Goal: Task Accomplishment & Management: Use online tool/utility

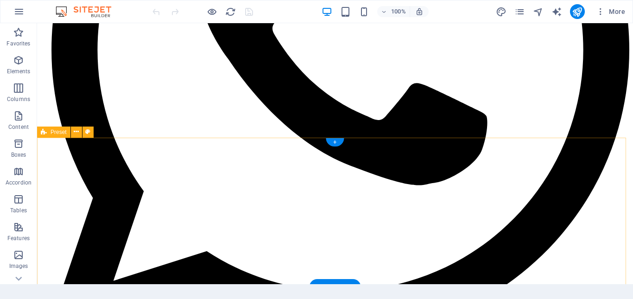
scroll to position [1019, 0]
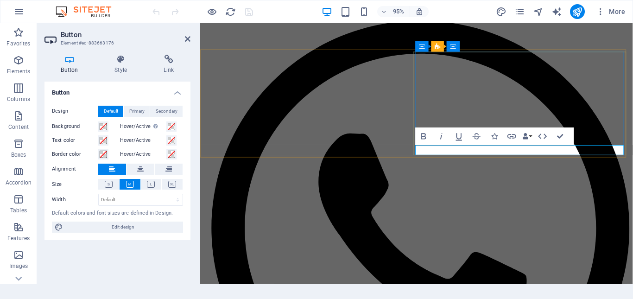
scroll to position [1016, 0]
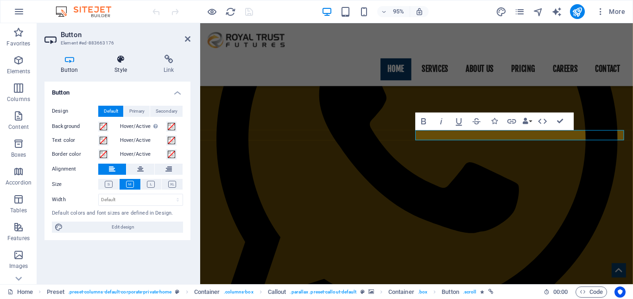
click at [123, 69] on h4 "Style" at bounding box center [122, 64] width 49 height 19
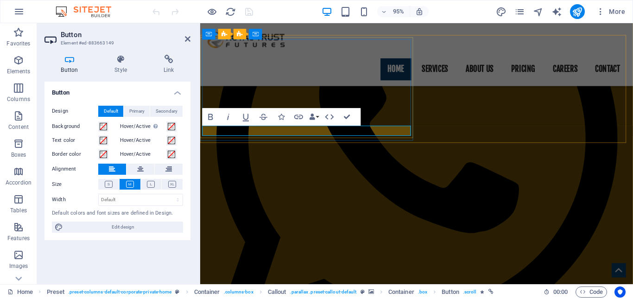
scroll to position [1016, 0]
click at [124, 70] on h4 "Style" at bounding box center [122, 64] width 49 height 19
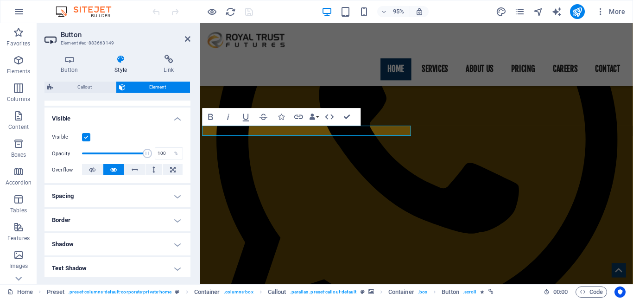
scroll to position [93, 0]
click at [136, 195] on h4 "Spacing" at bounding box center [117, 195] width 146 height 22
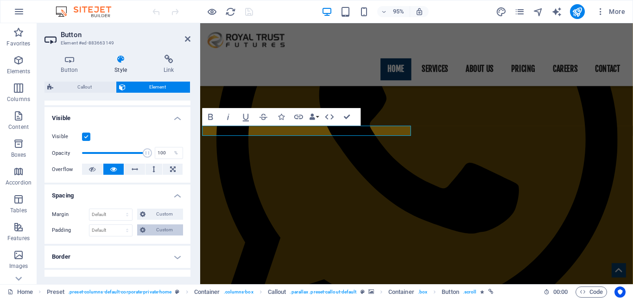
click at [146, 225] on button "Custom" at bounding box center [160, 229] width 46 height 11
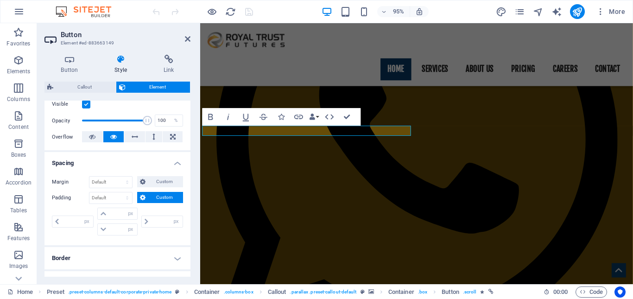
scroll to position [139, 0]
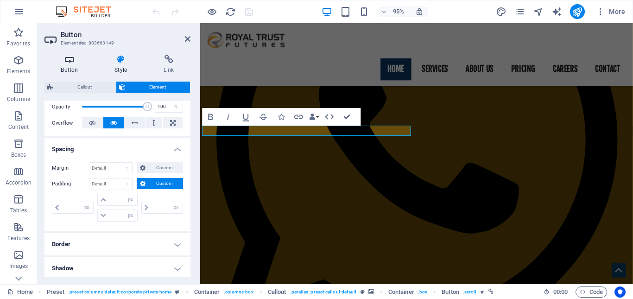
click at [69, 72] on h4 "Button" at bounding box center [71, 64] width 54 height 19
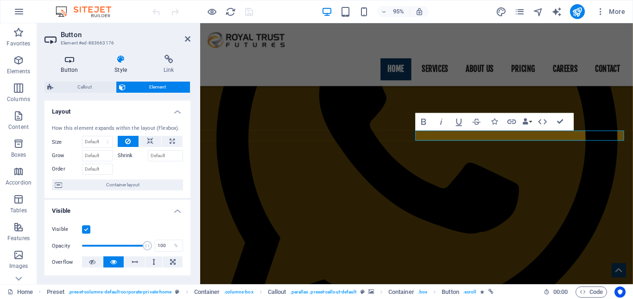
click at [72, 62] on icon at bounding box center [69, 59] width 50 height 9
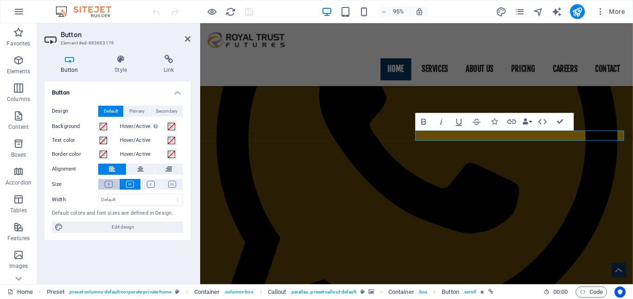
click at [110, 185] on icon at bounding box center [109, 184] width 8 height 7
click at [132, 184] on icon at bounding box center [130, 184] width 8 height 7
click at [108, 183] on icon at bounding box center [109, 184] width 8 height 7
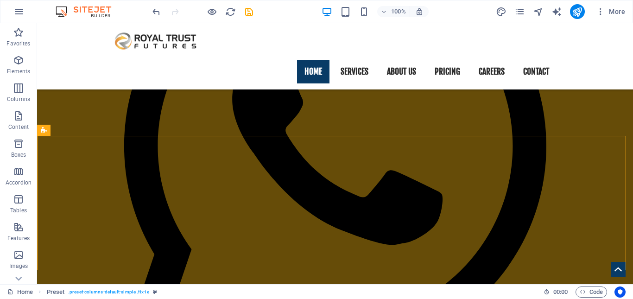
click at [162, 13] on div at bounding box center [203, 11] width 104 height 15
click at [158, 13] on icon "undo" at bounding box center [156, 11] width 11 height 11
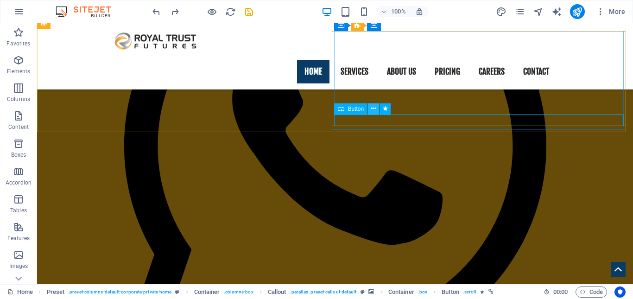
click at [373, 110] on icon at bounding box center [373, 109] width 5 height 10
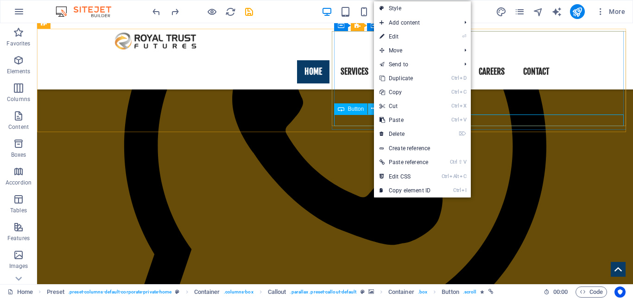
click at [373, 110] on icon at bounding box center [373, 109] width 5 height 10
click at [368, 110] on button at bounding box center [373, 108] width 11 height 11
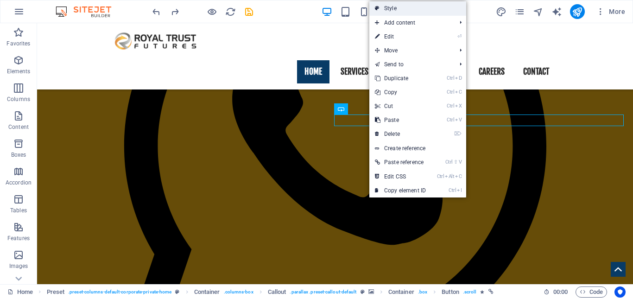
click at [384, 9] on link "Style" at bounding box center [417, 8] width 97 height 14
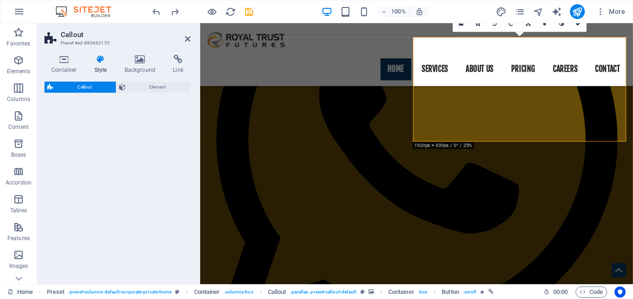
select select "%"
select select "center"
select select "rem"
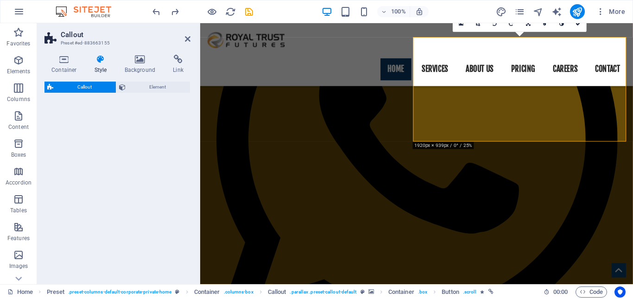
select select "px"
select select "preset-callout-default"
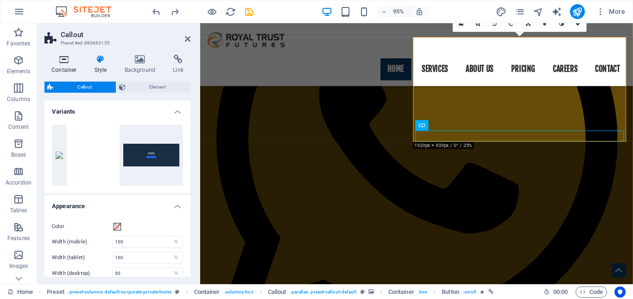
click at [63, 63] on icon at bounding box center [63, 59] width 39 height 9
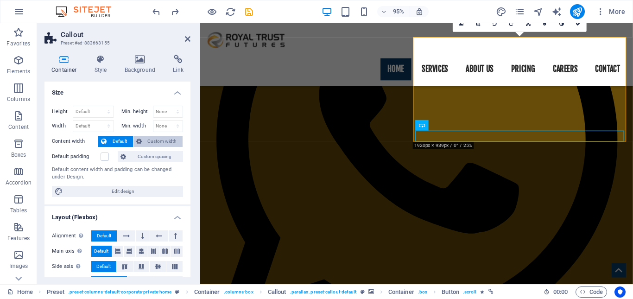
click at [158, 143] on span "Custom width" at bounding box center [163, 141] width 36 height 11
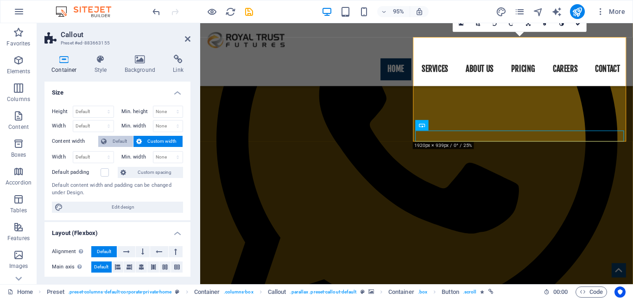
click at [124, 142] on span "Default" at bounding box center [119, 141] width 21 height 11
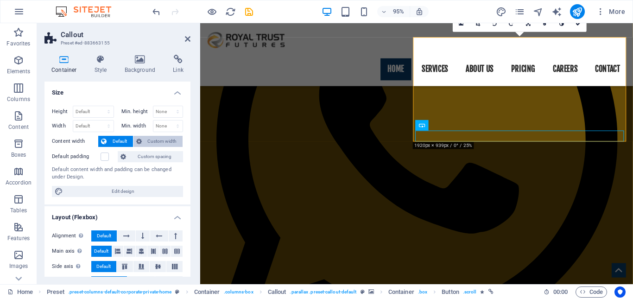
click at [155, 141] on span "Custom width" at bounding box center [163, 141] width 36 height 11
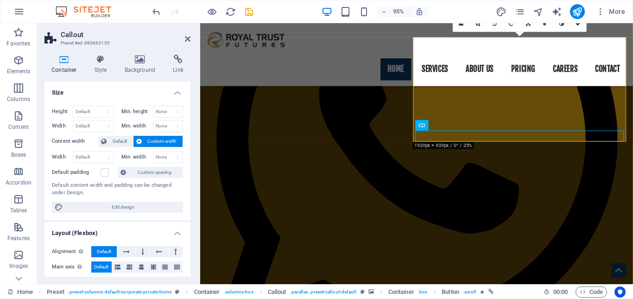
click at [183, 36] on h2 "Callout" at bounding box center [126, 35] width 130 height 8
click at [186, 36] on icon at bounding box center [188, 38] width 6 height 7
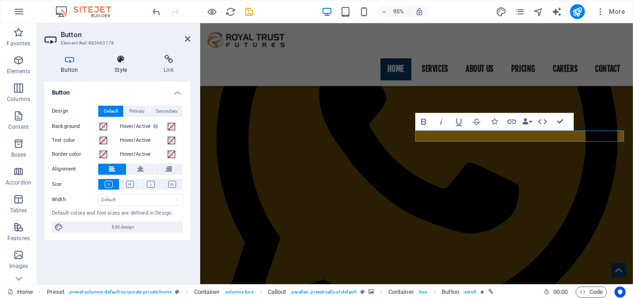
click at [111, 67] on h4 "Style" at bounding box center [122, 64] width 49 height 19
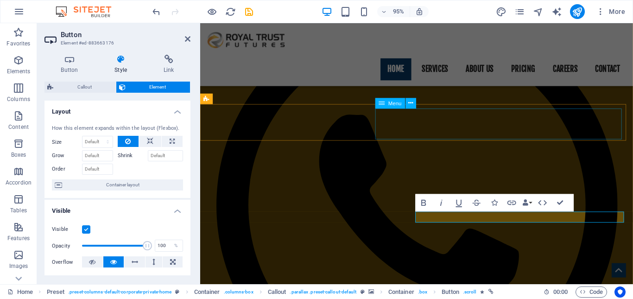
scroll to position [923, 0]
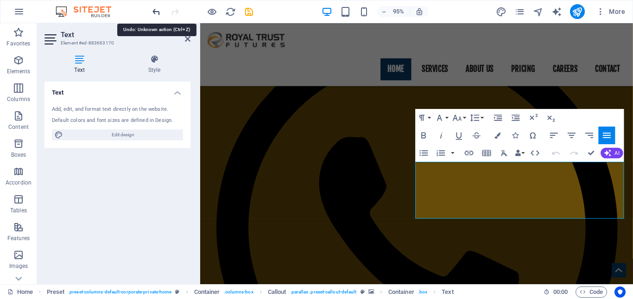
click at [159, 14] on icon "undo" at bounding box center [156, 11] width 11 height 11
click at [189, 43] on link at bounding box center [188, 39] width 6 height 8
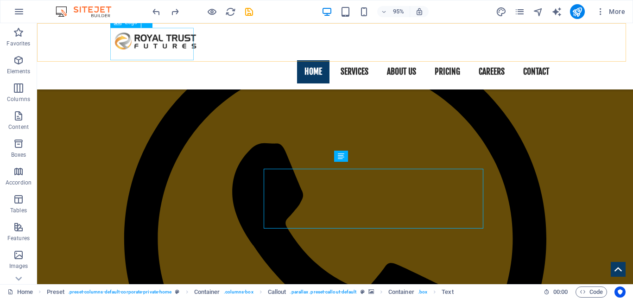
scroll to position [923, 0]
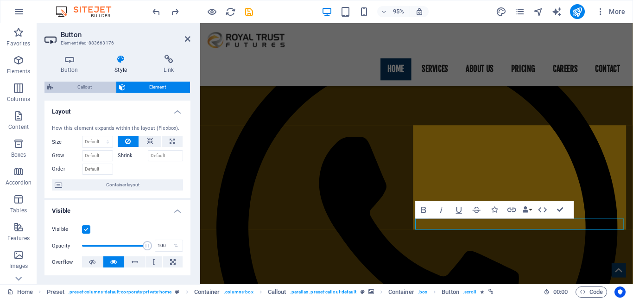
click at [102, 87] on span "Callout" at bounding box center [84, 87] width 57 height 11
select select "%"
select select "center"
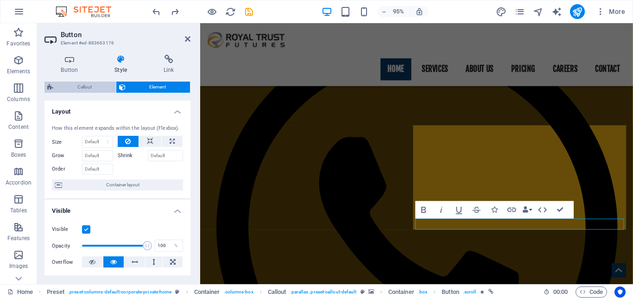
select select "rem"
select select "px"
select select "preset-callout-default"
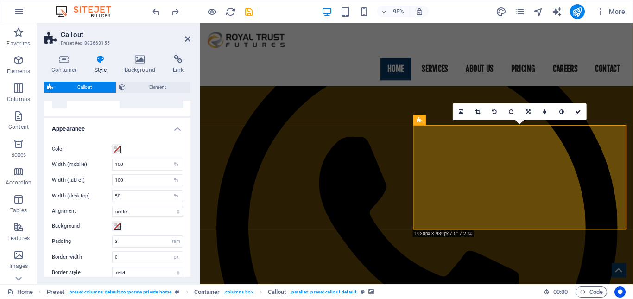
scroll to position [93, 0]
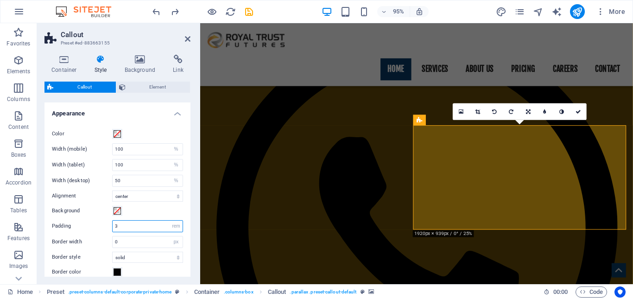
click at [133, 227] on input "3" at bounding box center [148, 226] width 70 height 11
type input "4"
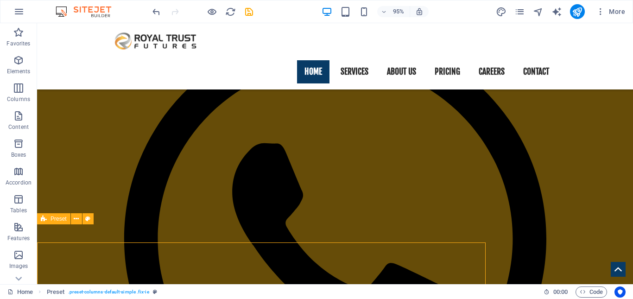
scroll to position [923, 0]
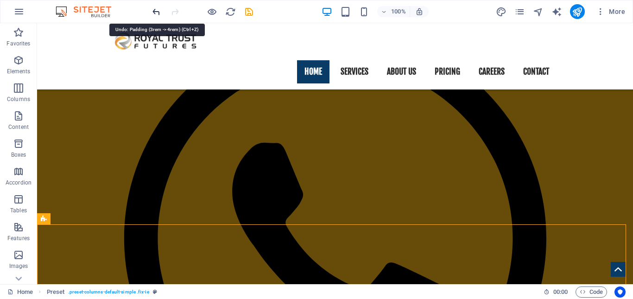
click at [156, 13] on icon "undo" at bounding box center [156, 11] width 11 height 11
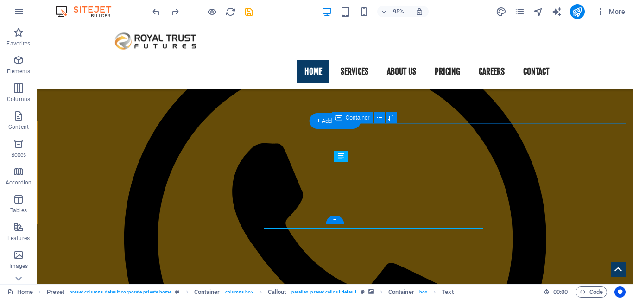
scroll to position [923, 0]
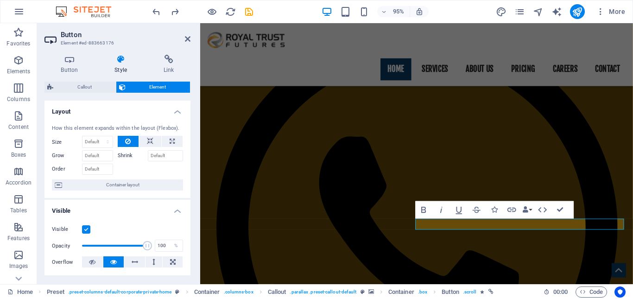
scroll to position [923, 0]
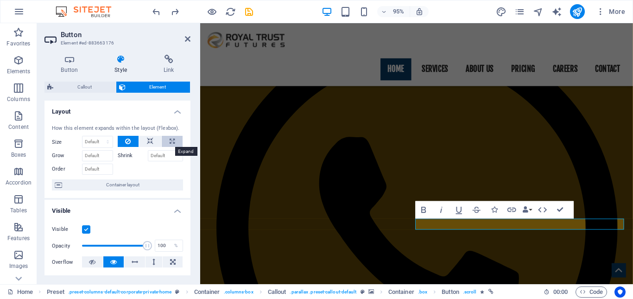
click at [175, 145] on button at bounding box center [172, 141] width 21 height 11
type input "100"
select select "%"
click at [153, 140] on button at bounding box center [150, 141] width 22 height 11
select select "DISABLED_OPTION_VALUE"
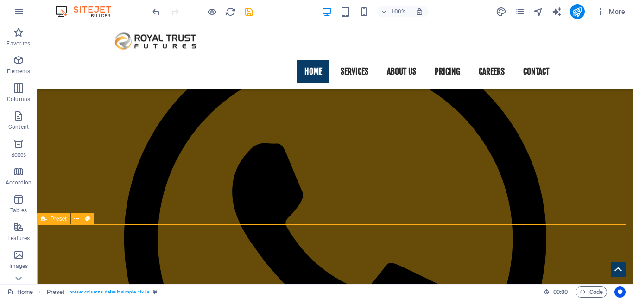
scroll to position [923, 0]
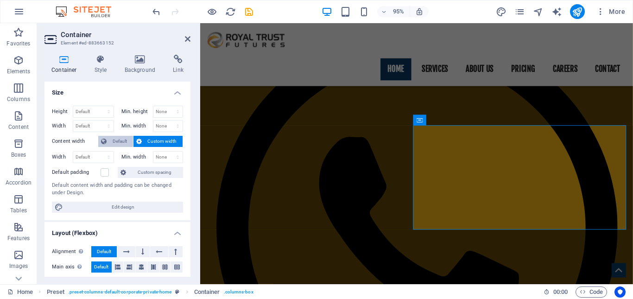
click at [119, 139] on span "Default" at bounding box center [119, 141] width 21 height 11
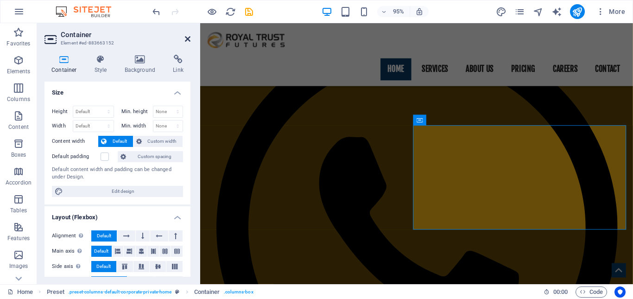
click at [186, 40] on icon at bounding box center [188, 38] width 6 height 7
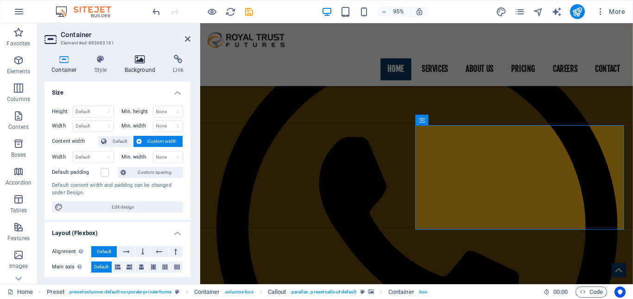
click at [139, 62] on icon at bounding box center [140, 59] width 45 height 9
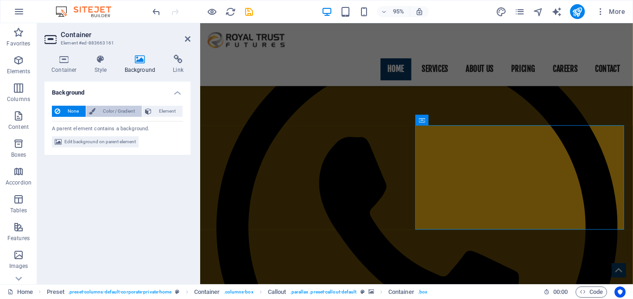
click at [121, 113] on span "Color / Gradient" at bounding box center [118, 111] width 41 height 11
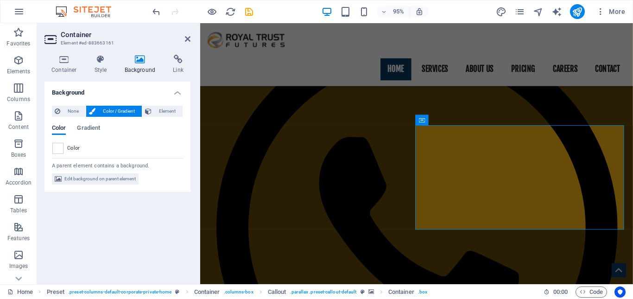
click at [190, 41] on aside "Container Element #ed-883663161 Container Style Background Link Size Height Def…" at bounding box center [118, 153] width 163 height 261
click at [186, 38] on icon at bounding box center [188, 38] width 6 height 7
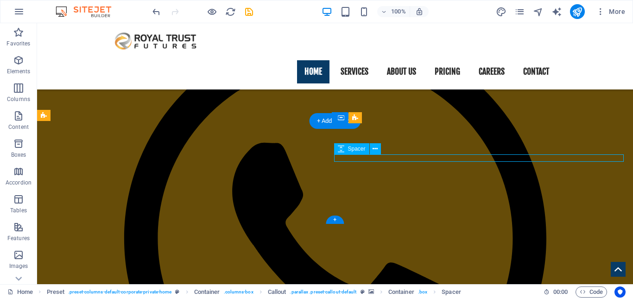
select select "rem"
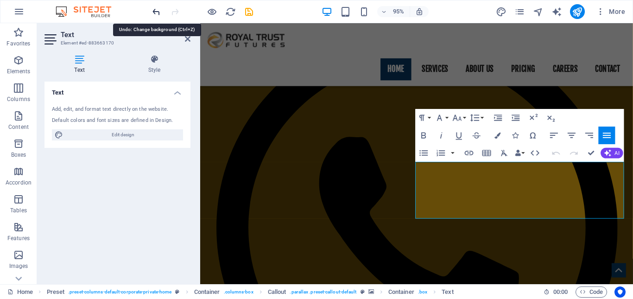
click at [154, 11] on icon "undo" at bounding box center [156, 11] width 11 height 11
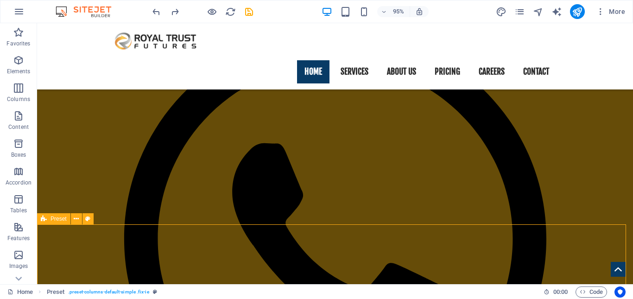
scroll to position [923, 0]
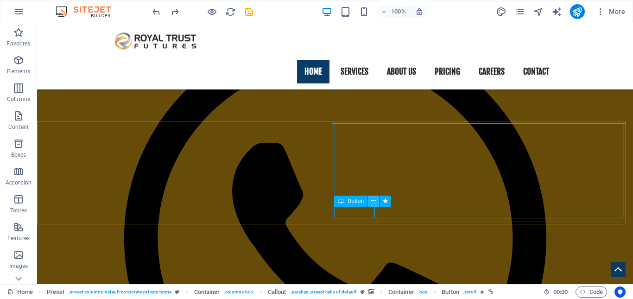
click at [372, 201] on icon at bounding box center [373, 201] width 5 height 10
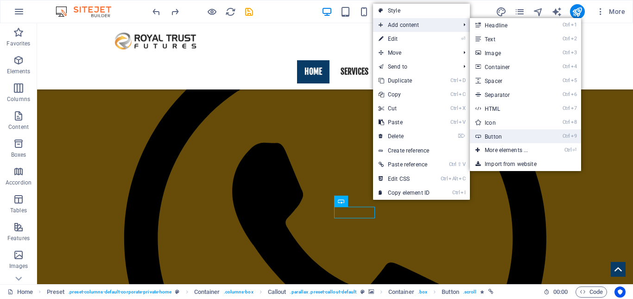
click at [513, 136] on link "Ctrl 9 Button" at bounding box center [508, 136] width 76 height 14
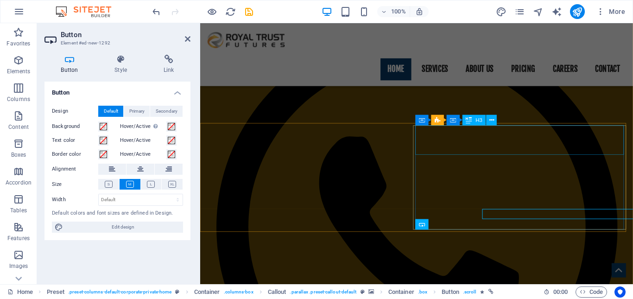
scroll to position [923, 0]
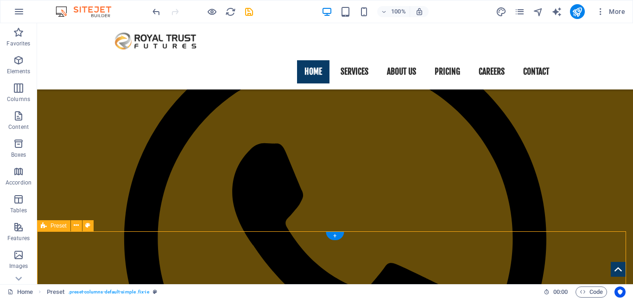
scroll to position [923, 0]
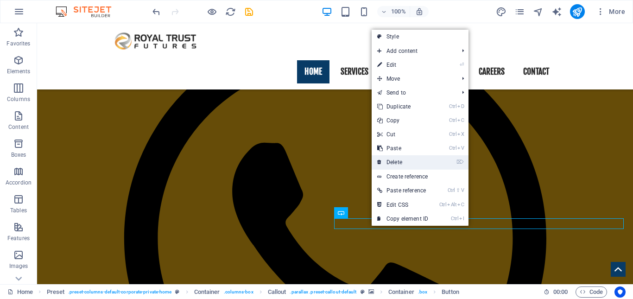
click at [405, 159] on link "⌦ Delete" at bounding box center [403, 162] width 62 height 14
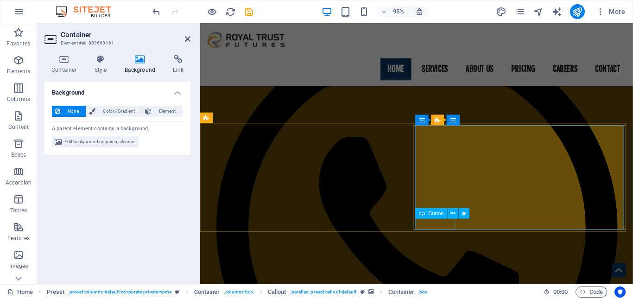
click at [453, 213] on icon at bounding box center [453, 213] width 5 height 9
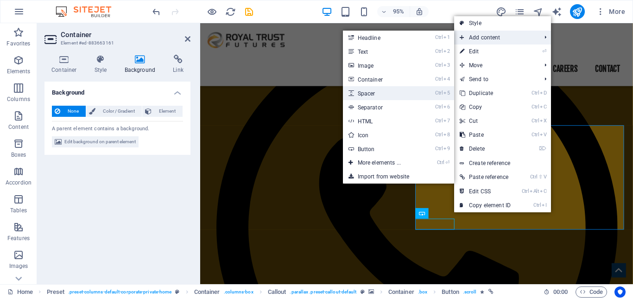
click at [389, 88] on link "Ctrl 5 Spacer" at bounding box center [381, 93] width 76 height 14
select select "px"
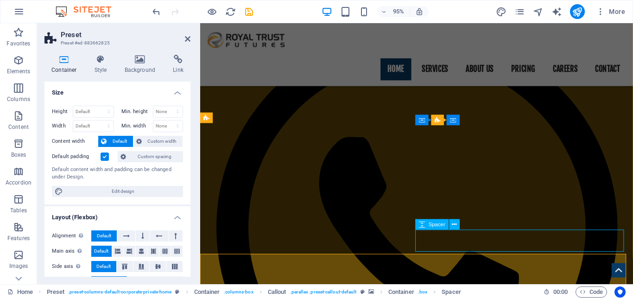
select select "px"
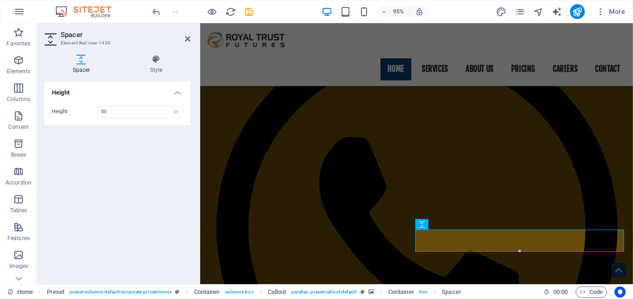
click at [190, 39] on aside "Spacer Element #ed-new-1439 Spacer Style Height Height 50 px rem vh vw Callout …" at bounding box center [118, 153] width 163 height 261
click at [188, 39] on icon at bounding box center [188, 38] width 6 height 7
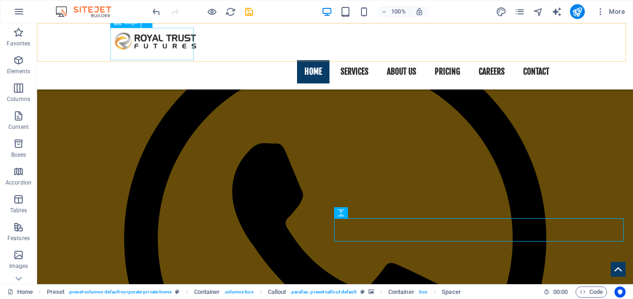
scroll to position [923, 0]
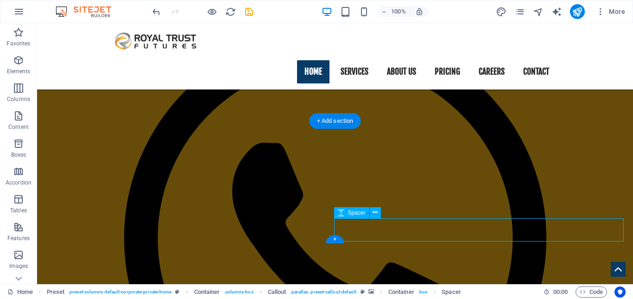
select select "px"
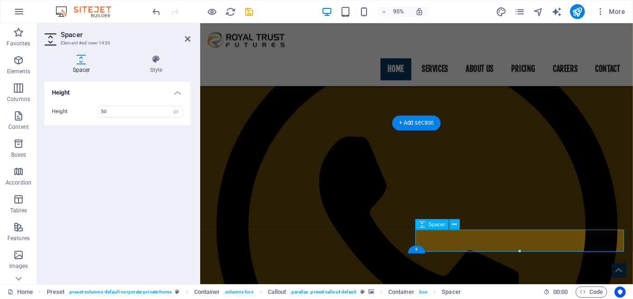
scroll to position [923, 0]
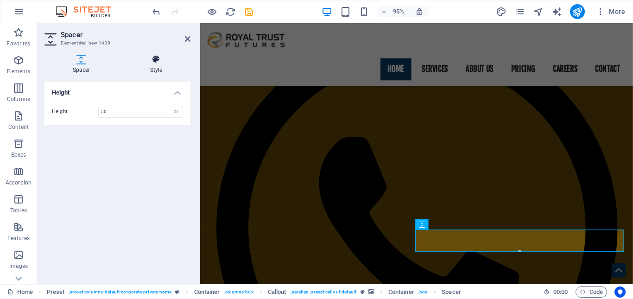
click at [150, 61] on icon at bounding box center [156, 59] width 69 height 9
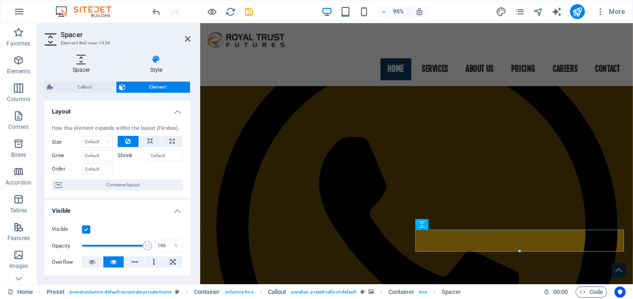
click at [85, 64] on h4 "Spacer" at bounding box center [82, 64] width 77 height 19
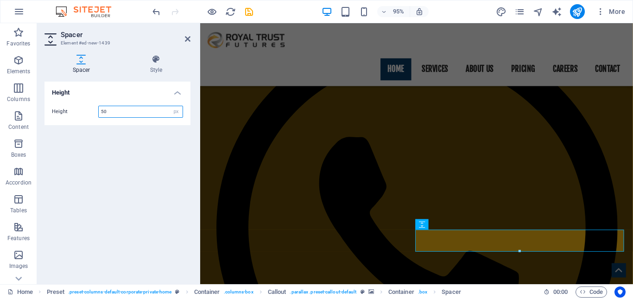
drag, startPoint x: 129, startPoint y: 112, endPoint x: 78, endPoint y: 109, distance: 51.0
click at [78, 109] on div "Height 50 px rem vh vw" at bounding box center [117, 112] width 131 height 12
type input "2"
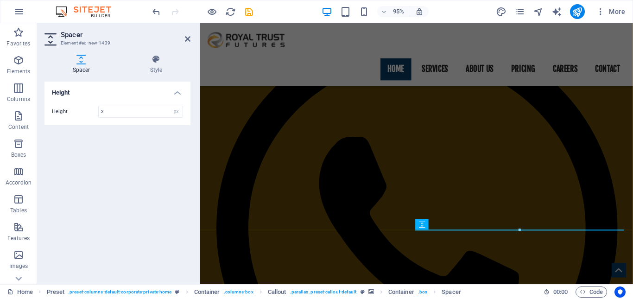
click at [80, 181] on div "Height Height 2 px rem vh vw" at bounding box center [117, 179] width 146 height 195
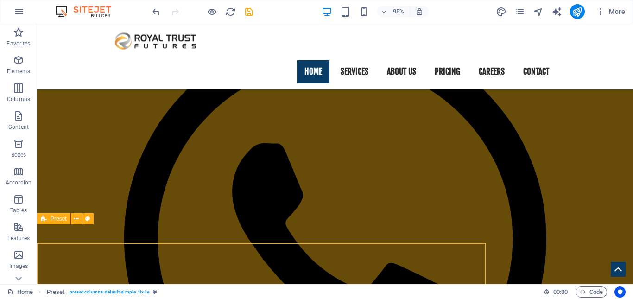
scroll to position [923, 0]
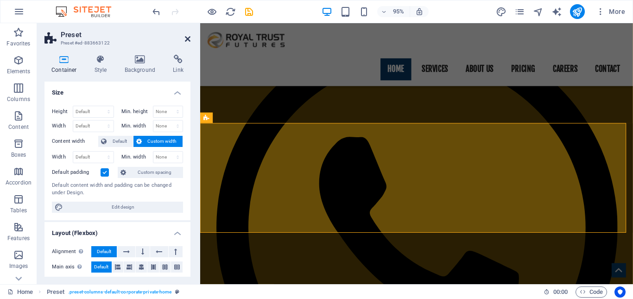
click at [187, 39] on icon at bounding box center [188, 38] width 6 height 7
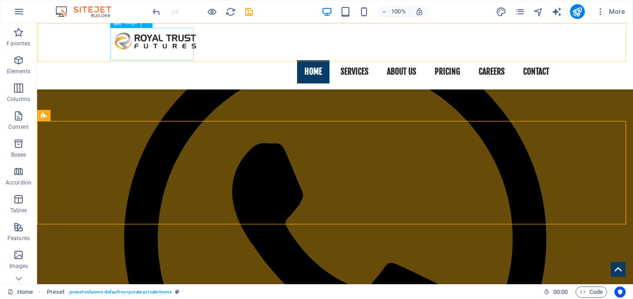
scroll to position [923, 0]
click at [156, 11] on icon "undo" at bounding box center [156, 11] width 11 height 11
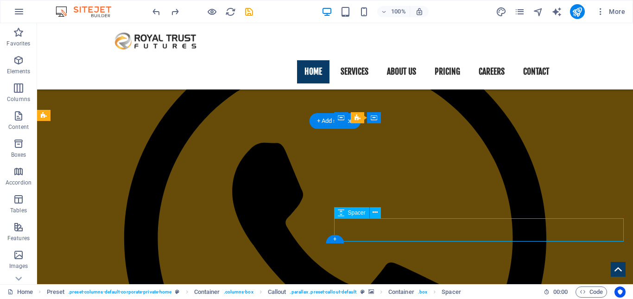
select select "px"
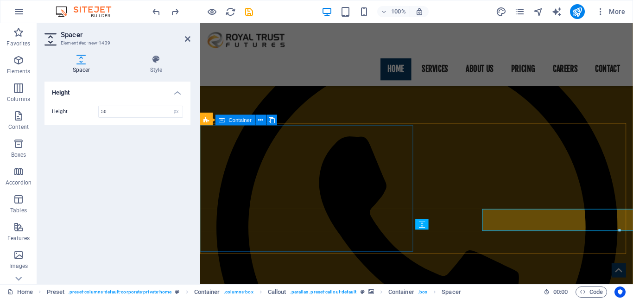
scroll to position [923, 0]
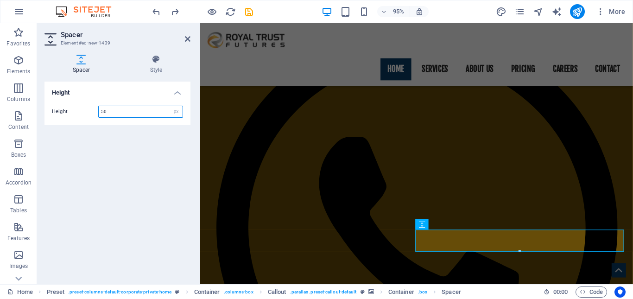
click at [114, 115] on input "50" at bounding box center [141, 111] width 84 height 11
drag, startPoint x: 114, startPoint y: 115, endPoint x: 101, endPoint y: 113, distance: 13.1
click at [101, 113] on input "50" at bounding box center [141, 111] width 84 height 11
type input "1"
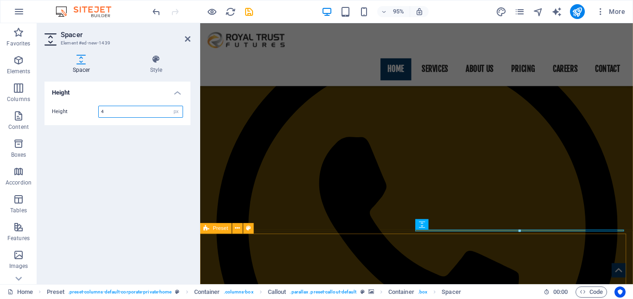
type input "4"
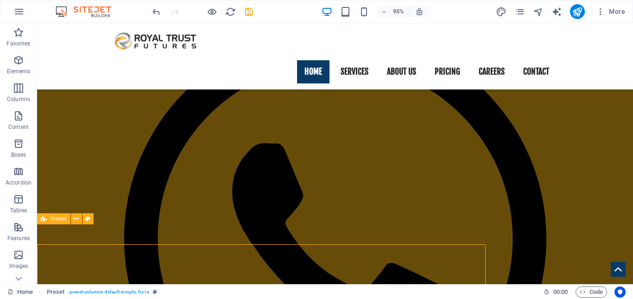
scroll to position [923, 0]
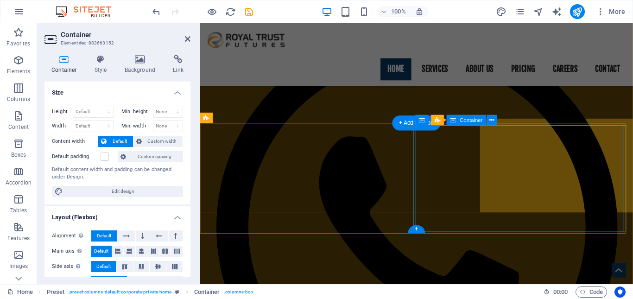
scroll to position [923, 0]
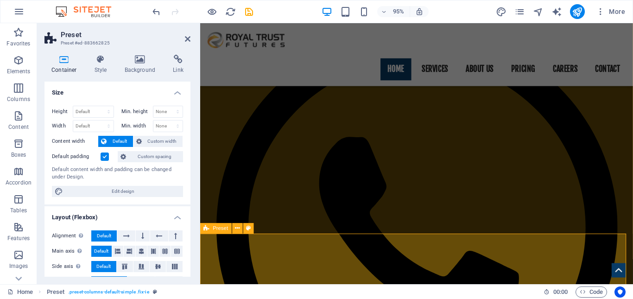
click at [185, 38] on icon at bounding box center [188, 38] width 6 height 7
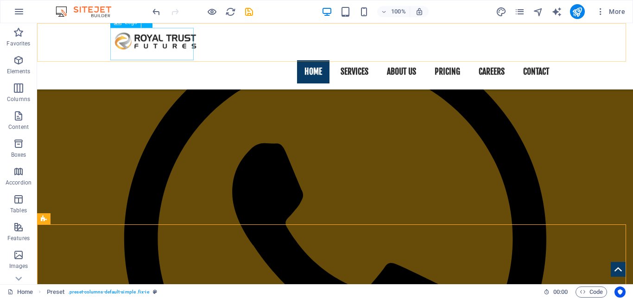
scroll to position [923, 0]
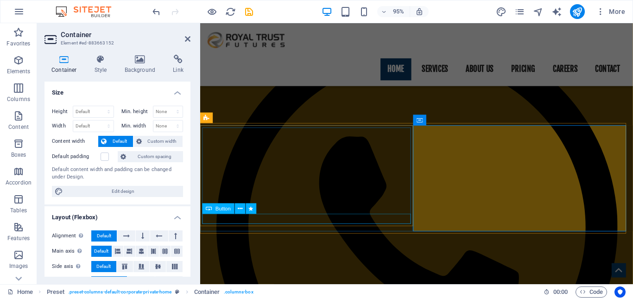
scroll to position [923, 0]
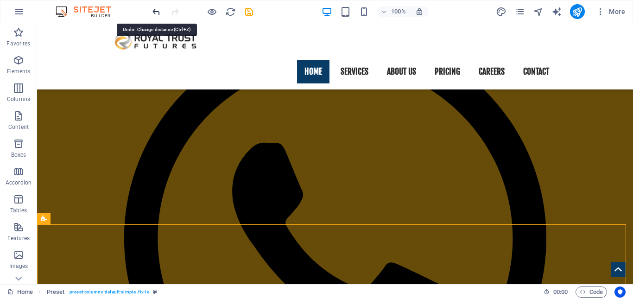
click at [156, 11] on icon "undo" at bounding box center [156, 11] width 11 height 11
click at [170, 12] on icon "redo" at bounding box center [175, 11] width 11 height 11
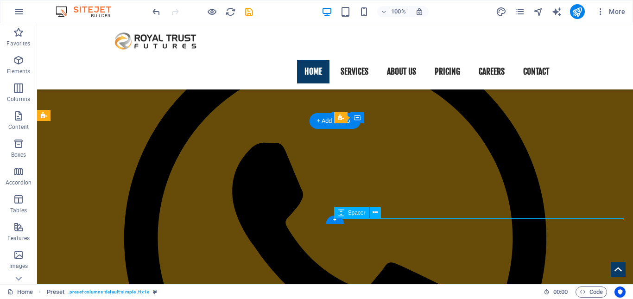
select select "px"
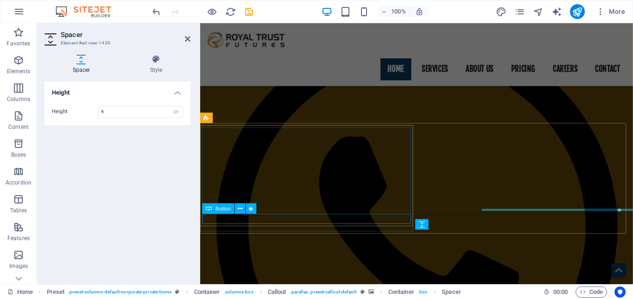
scroll to position [923, 0]
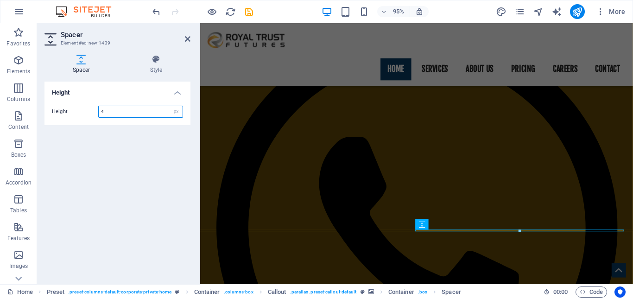
click at [123, 113] on input "4" at bounding box center [141, 111] width 84 height 11
type input "6"
click at [124, 197] on div "Height Height 6 px rem vh vw" at bounding box center [117, 179] width 146 height 195
click at [189, 40] on icon at bounding box center [188, 38] width 6 height 7
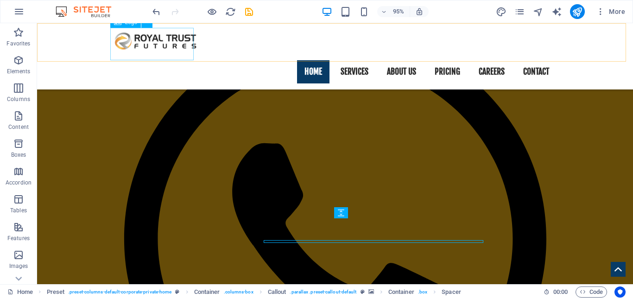
scroll to position [923, 0]
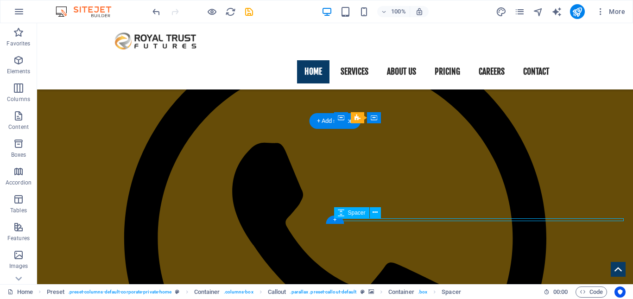
select select "px"
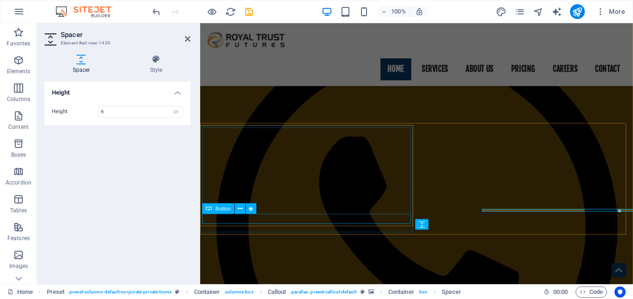
scroll to position [923, 0]
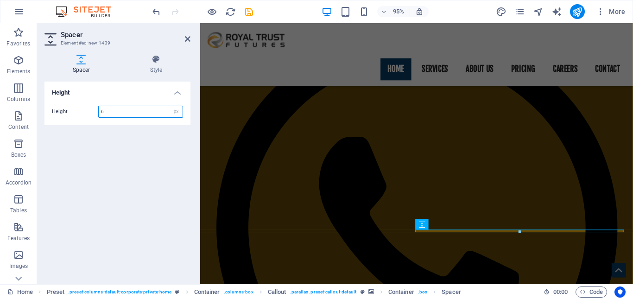
drag, startPoint x: 103, startPoint y: 111, endPoint x: 96, endPoint y: 111, distance: 6.5
click at [96, 111] on div "Height 6 px rem vh vw" at bounding box center [117, 112] width 131 height 12
type input "8"
click at [111, 163] on div "Height Height 8 px rem vh vw" at bounding box center [117, 179] width 146 height 195
click at [190, 36] on aside "Spacer Element #ed-new-1439 Spacer Style Height Height 8 px rem vh vw Callout E…" at bounding box center [118, 153] width 163 height 261
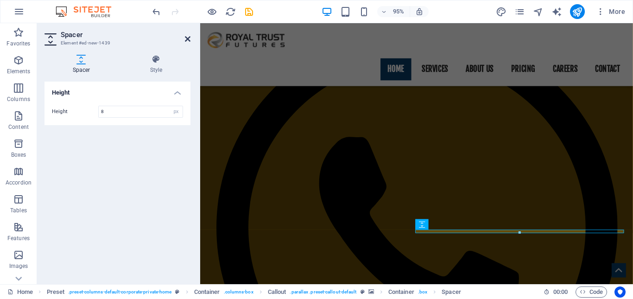
click at [189, 38] on icon at bounding box center [188, 38] width 6 height 7
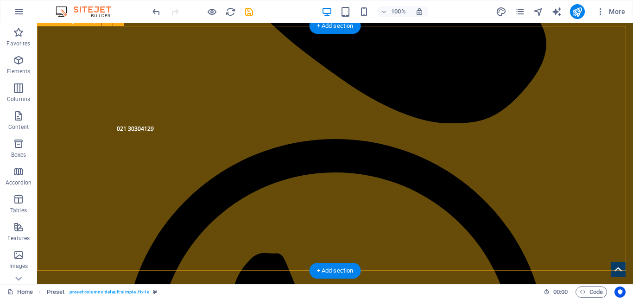
scroll to position [506, 0]
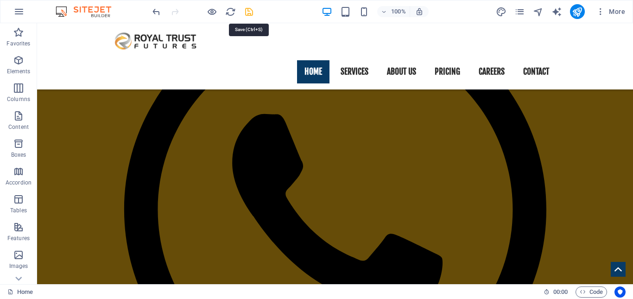
click at [252, 13] on icon "save" at bounding box center [249, 11] width 11 height 11
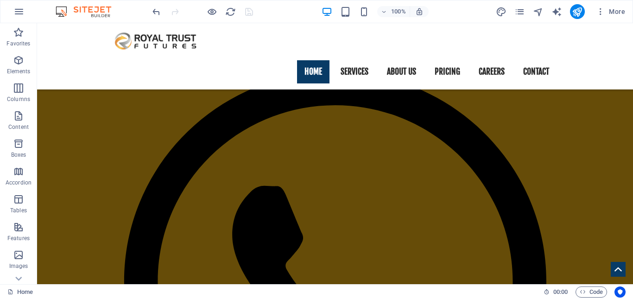
scroll to position [834, 0]
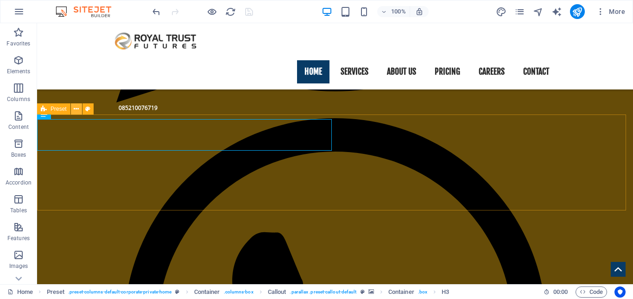
click at [76, 111] on icon at bounding box center [76, 109] width 5 height 10
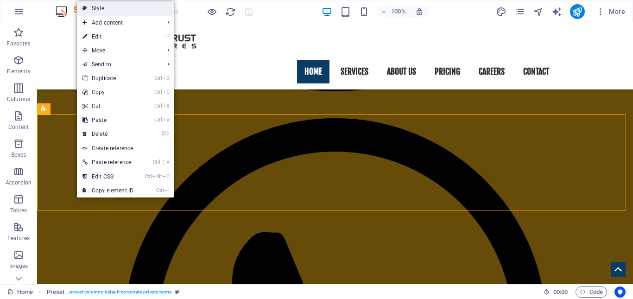
click at [129, 11] on link "Style" at bounding box center [125, 8] width 97 height 14
select select "px"
select select "preset-columns-default-corporate-private-home"
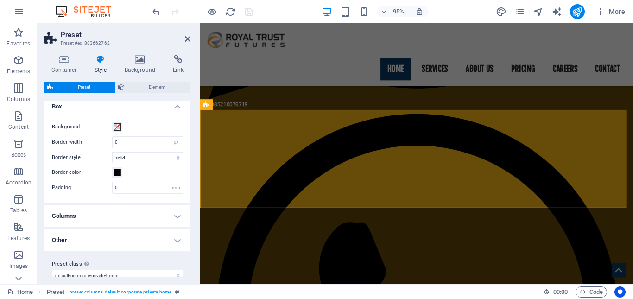
scroll to position [0, 0]
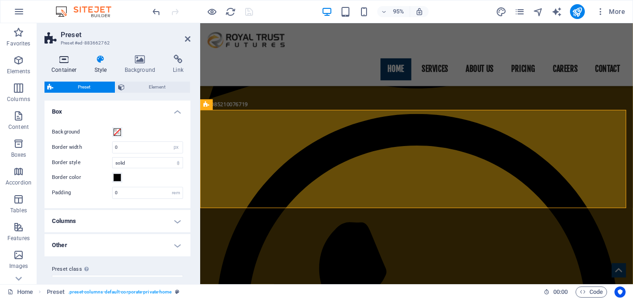
click at [71, 67] on h4 "Container" at bounding box center [65, 64] width 43 height 19
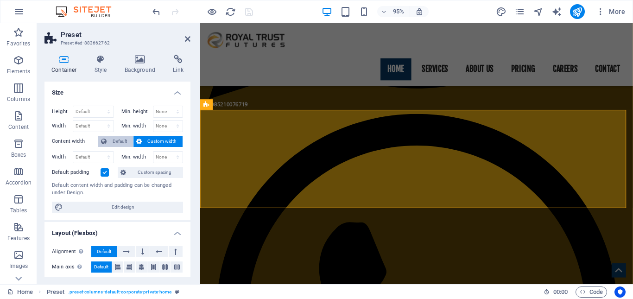
click at [107, 140] on button "Default" at bounding box center [115, 141] width 35 height 11
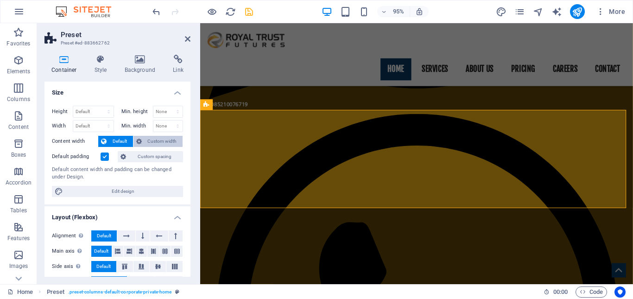
click at [159, 139] on span "Custom width" at bounding box center [163, 141] width 36 height 11
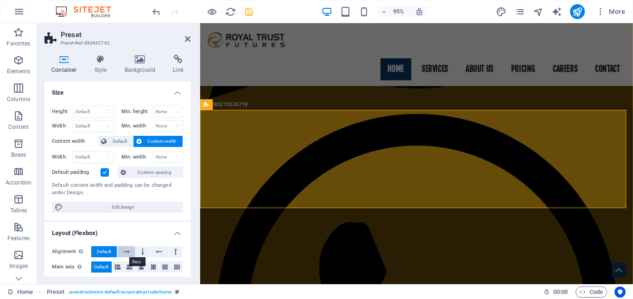
click at [128, 249] on icon at bounding box center [126, 251] width 6 height 11
click at [136, 249] on button at bounding box center [143, 251] width 14 height 11
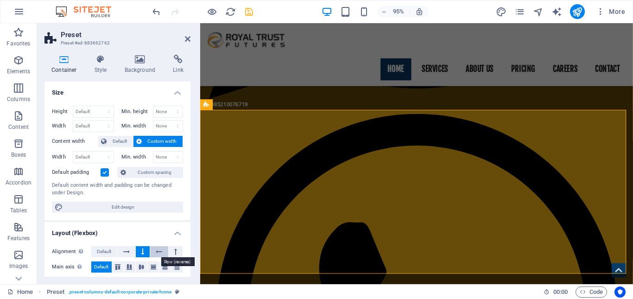
click at [156, 251] on icon at bounding box center [159, 251] width 6 height 11
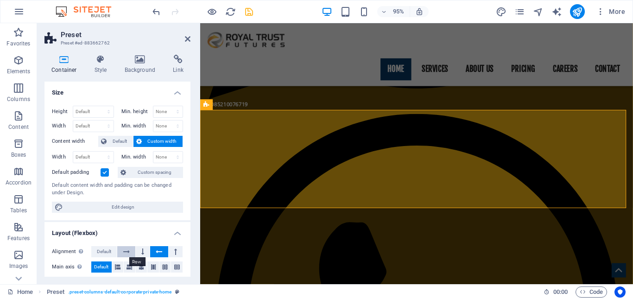
click at [122, 252] on button at bounding box center [126, 251] width 18 height 11
click at [158, 253] on icon at bounding box center [159, 251] width 6 height 11
click at [171, 252] on button at bounding box center [176, 251] width 14 height 11
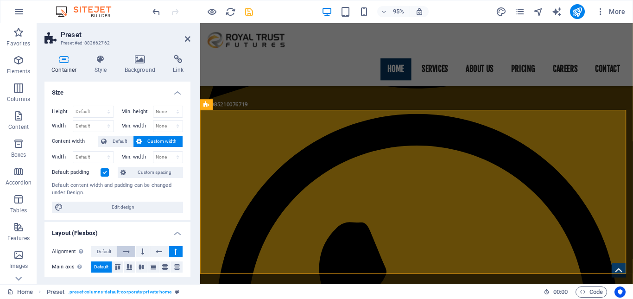
click at [126, 252] on icon at bounding box center [126, 251] width 6 height 11
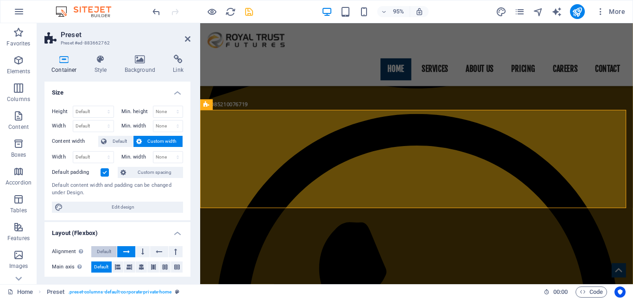
click at [114, 252] on button "Default" at bounding box center [103, 251] width 25 height 11
click at [119, 268] on icon at bounding box center [118, 266] width 6 height 11
click at [129, 268] on icon at bounding box center [129, 266] width 6 height 11
click at [139, 266] on icon at bounding box center [142, 266] width 6 height 11
click at [148, 266] on button at bounding box center [153, 266] width 12 height 11
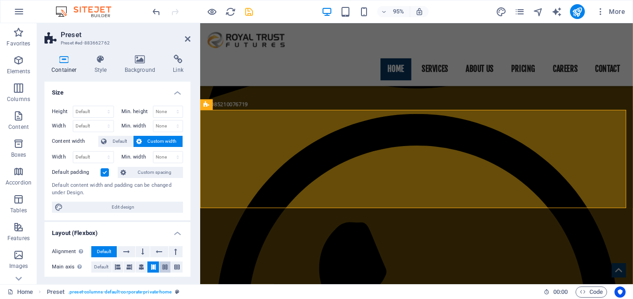
click at [164, 266] on icon at bounding box center [165, 266] width 6 height 11
click at [177, 266] on icon at bounding box center [177, 266] width 6 height 11
click at [108, 267] on span "Default" at bounding box center [101, 266] width 14 height 11
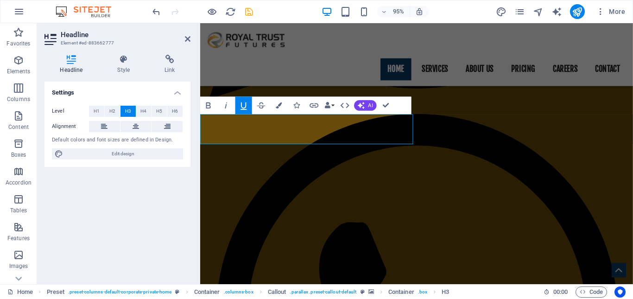
click at [199, 135] on div at bounding box center [199, 153] width 2 height 261
click at [297, 104] on icon "button" at bounding box center [296, 105] width 6 height 6
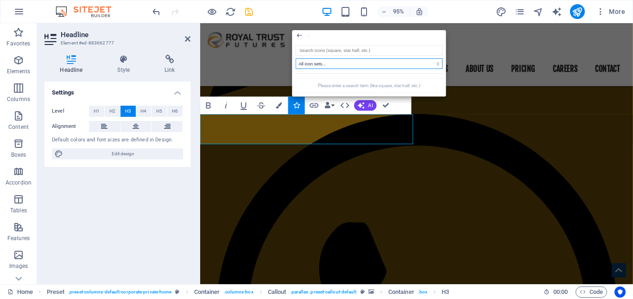
click at [360, 68] on select "All icon sets... IcoFont Ionicons FontAwesome Brands FontAwesome Duotone FontAw…" at bounding box center [369, 63] width 147 height 11
click at [296, 58] on select "All icon sets... IcoFont Ionicons FontAwesome Brands FontAwesome Duotone FontAw…" at bounding box center [369, 63] width 147 height 11
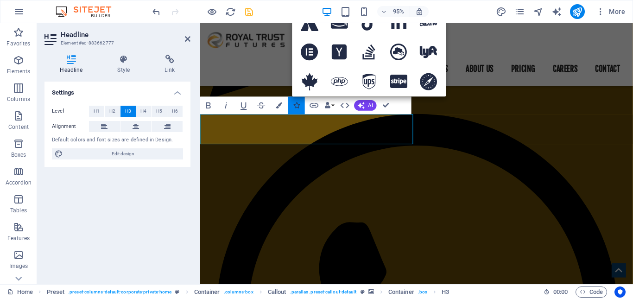
click at [299, 104] on icon "button" at bounding box center [296, 105] width 6 height 6
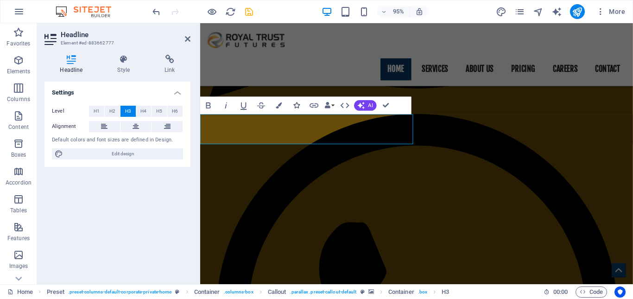
click at [299, 104] on icon "button" at bounding box center [296, 105] width 6 height 6
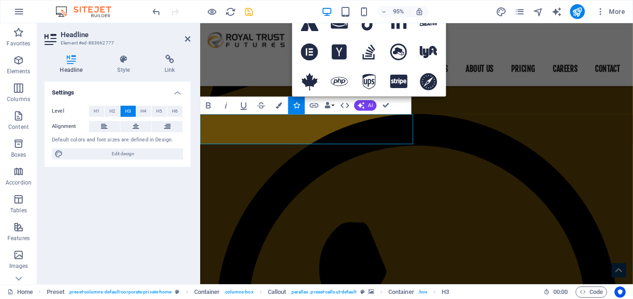
scroll to position [139, 0]
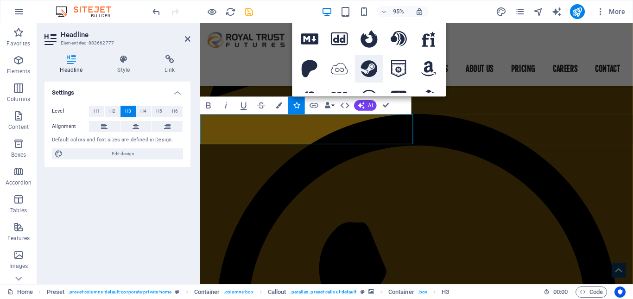
click at [370, 70] on icon at bounding box center [369, 68] width 17 height 17
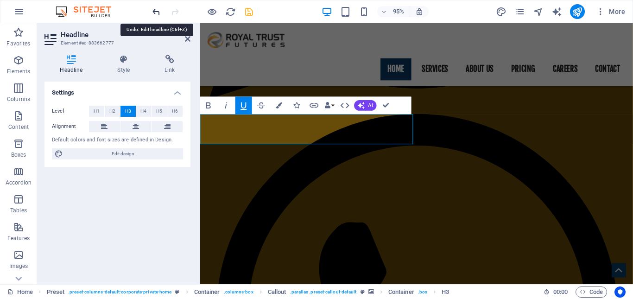
click at [152, 12] on icon "undo" at bounding box center [156, 11] width 11 height 11
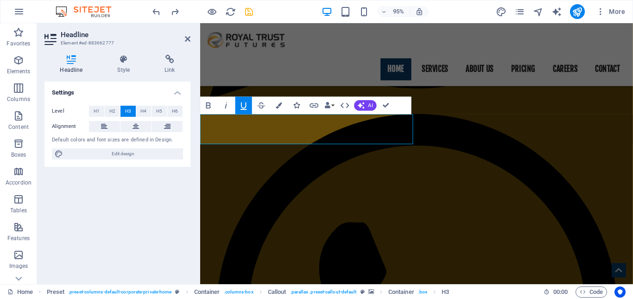
click at [296, 106] on icon "button" at bounding box center [296, 105] width 6 height 6
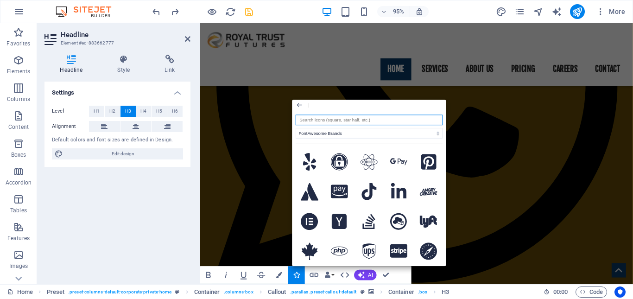
scroll to position [691, 0]
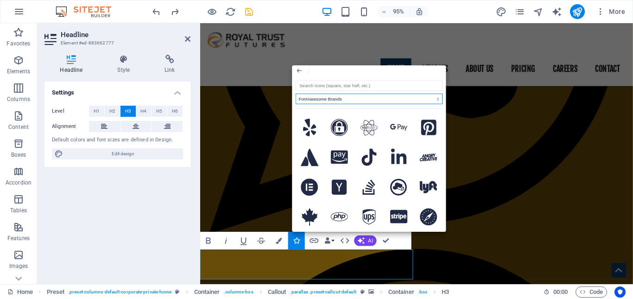
click at [356, 95] on select "All icon sets... IcoFont Ionicons FontAwesome Brands FontAwesome Duotone FontAw…" at bounding box center [369, 99] width 147 height 11
select select "ionicons"
click at [296, 94] on select "All icon sets... IcoFont Ionicons FontAwesome Brands FontAwesome Duotone FontAw…" at bounding box center [369, 99] width 147 height 11
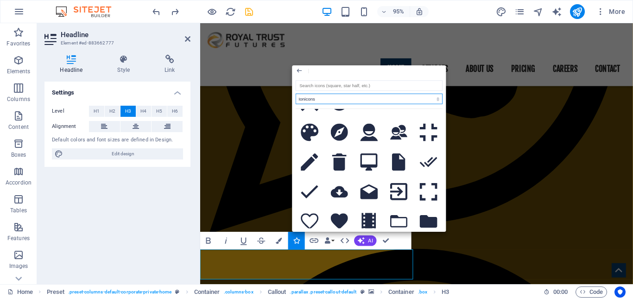
scroll to position [278, 0]
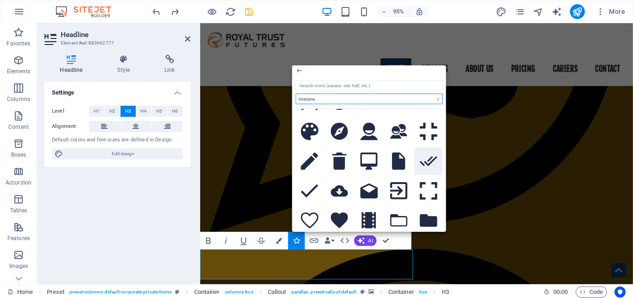
click at [425, 158] on icon at bounding box center [429, 161] width 18 height 10
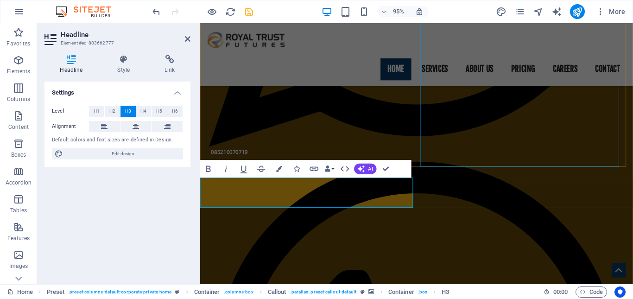
scroll to position [784, 0]
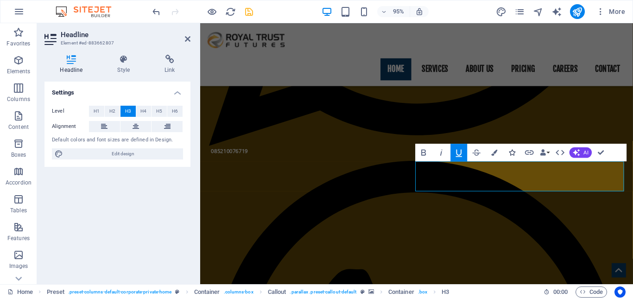
click at [514, 153] on icon "button" at bounding box center [512, 153] width 6 height 6
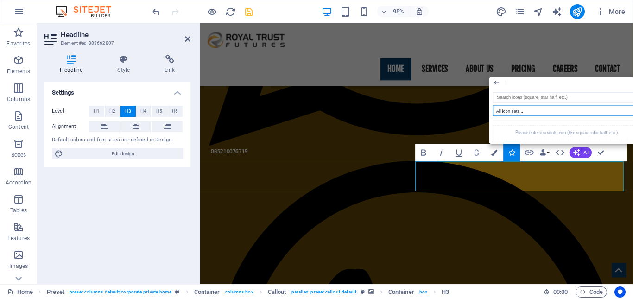
click at [511, 111] on select "All icon sets... IcoFont Ionicons FontAwesome Brands FontAwesome Duotone FontAw…" at bounding box center [566, 111] width 147 height 11
select select "ionicons"
click at [493, 106] on select "All icon sets... IcoFont Ionicons FontAwesome Brands FontAwesome Duotone FontAw…" at bounding box center [566, 111] width 147 height 11
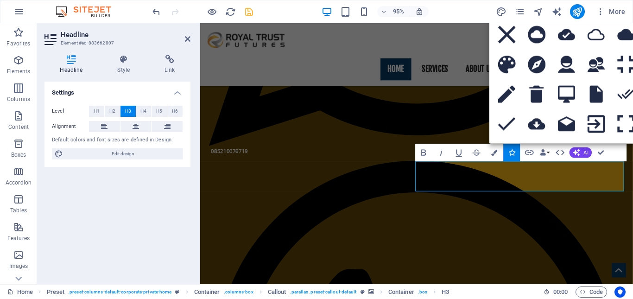
scroll to position [278, 0]
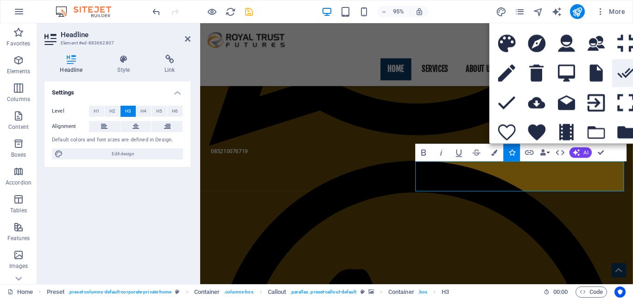
click at [625, 72] on icon at bounding box center [626, 73] width 18 height 10
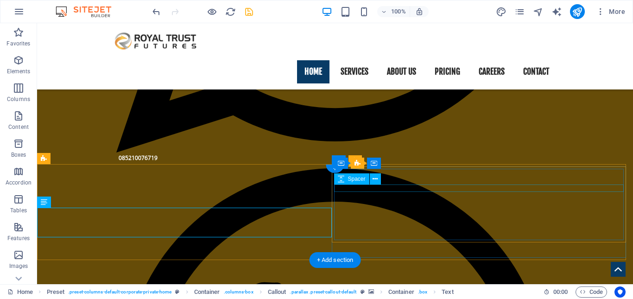
scroll to position [784, 0]
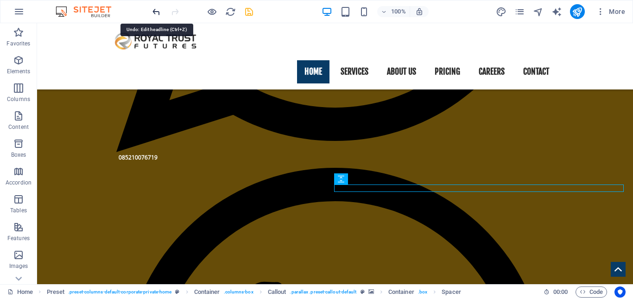
click at [154, 13] on icon "undo" at bounding box center [156, 11] width 11 height 11
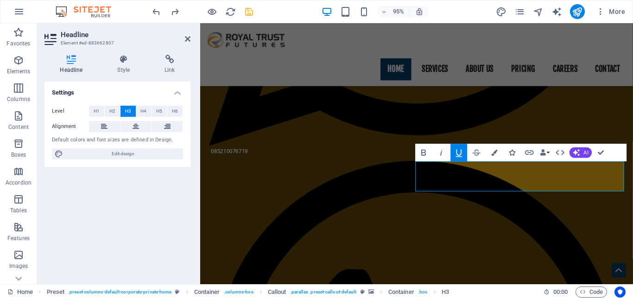
click at [511, 151] on icon "button" at bounding box center [512, 153] width 6 height 6
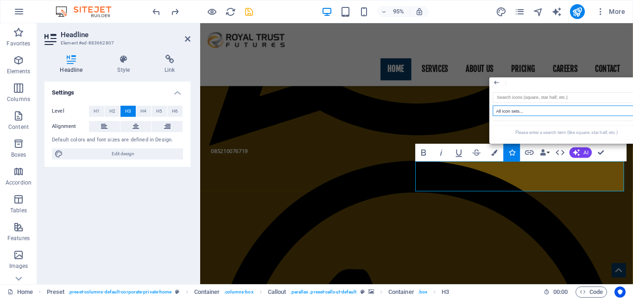
click at [513, 112] on select "All icon sets... IcoFont Ionicons FontAwesome Brands FontAwesome Duotone FontAw…" at bounding box center [566, 111] width 147 height 11
select select "ionicons"
click at [493, 106] on select "All icon sets... IcoFont Ionicons FontAwesome Brands FontAwesome Duotone FontAw…" at bounding box center [566, 111] width 147 height 11
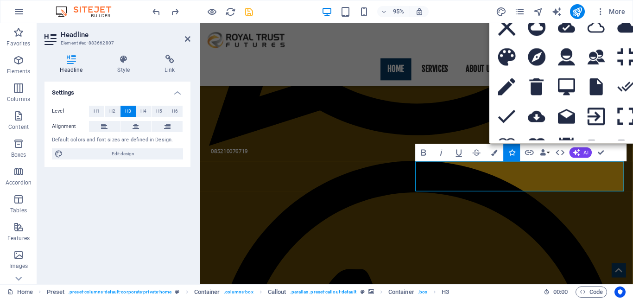
scroll to position [278, 0]
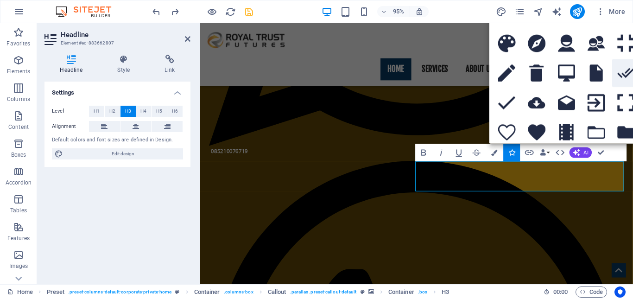
click at [620, 75] on button at bounding box center [626, 73] width 28 height 28
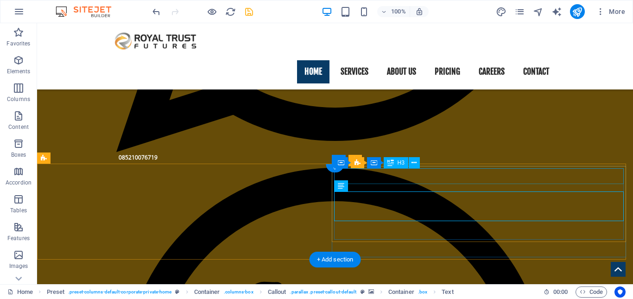
scroll to position [831, 0]
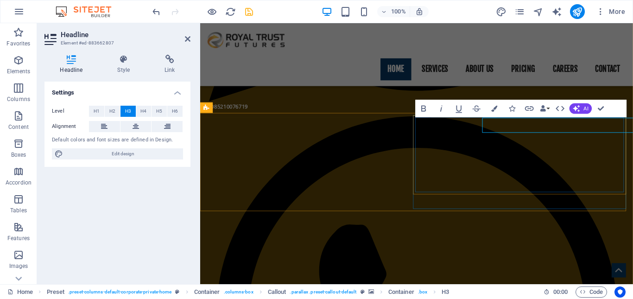
scroll to position [830, 0]
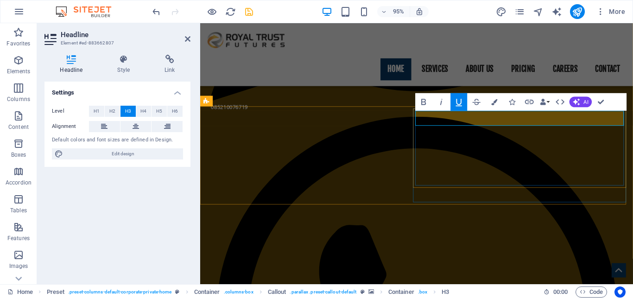
scroll to position [877, 0]
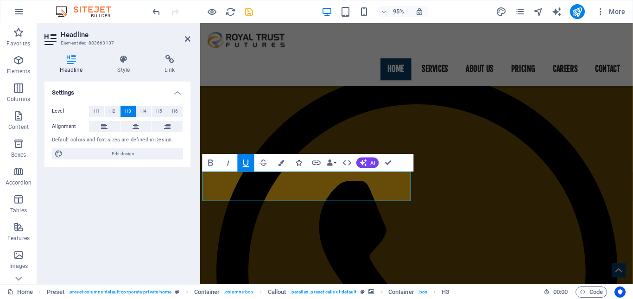
click at [301, 164] on icon "button" at bounding box center [299, 163] width 6 height 6
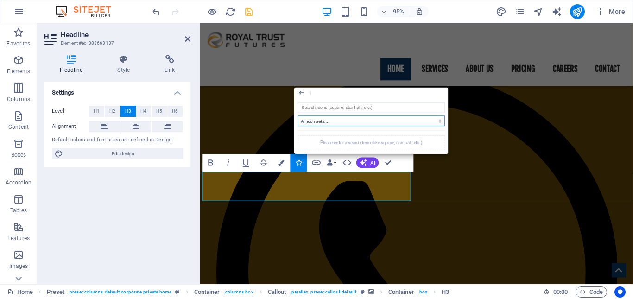
click at [323, 122] on select "All icon sets... IcoFont Ionicons FontAwesome Brands FontAwesome Duotone FontAw…" at bounding box center [371, 121] width 147 height 11
select select "ionicons"
click at [298, 116] on select "All icon sets... IcoFont Ionicons FontAwesome Brands FontAwesome Duotone FontAw…" at bounding box center [371, 121] width 147 height 11
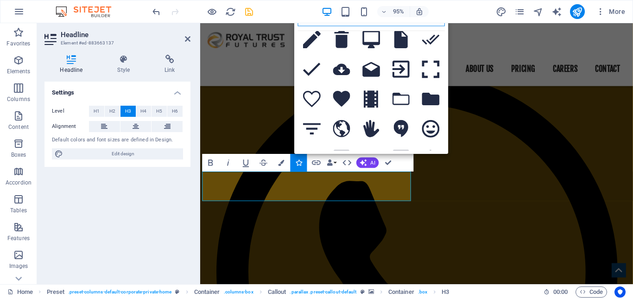
scroll to position [324, 0]
click at [424, 41] on button at bounding box center [431, 39] width 28 height 28
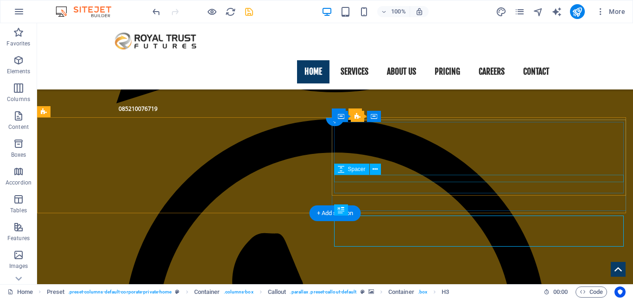
scroll to position [831, 0]
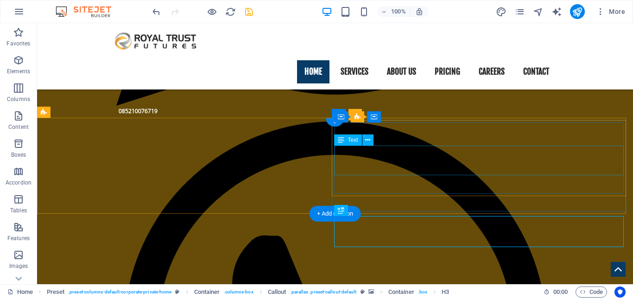
drag, startPoint x: 343, startPoint y: 149, endPoint x: 404, endPoint y: 166, distance: 63.1
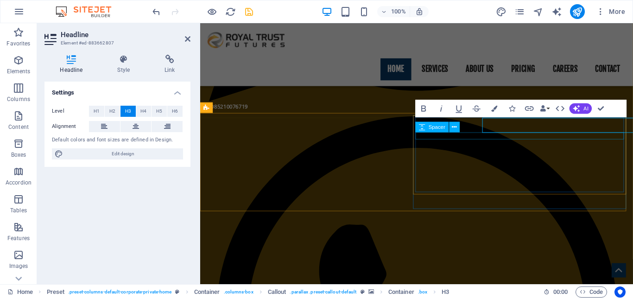
scroll to position [830, 0]
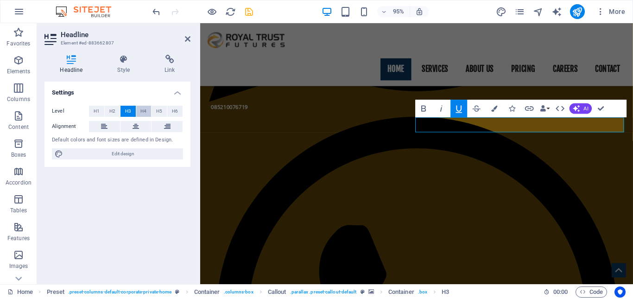
click at [141, 110] on span "H4" at bounding box center [143, 111] width 6 height 11
click at [151, 110] on button "H4" at bounding box center [143, 111] width 15 height 11
click at [157, 110] on span "H5" at bounding box center [159, 111] width 6 height 11
click at [129, 110] on span "H3" at bounding box center [128, 111] width 6 height 11
click at [114, 110] on span "H2" at bounding box center [112, 111] width 6 height 11
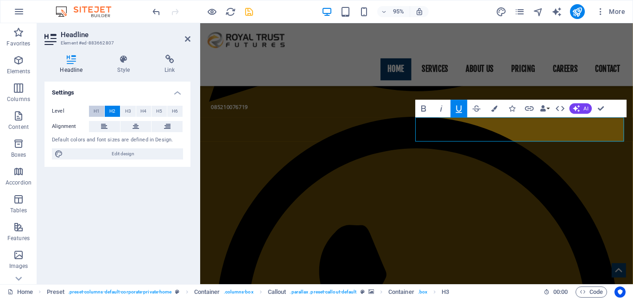
click at [99, 110] on span "H1" at bounding box center [97, 111] width 6 height 11
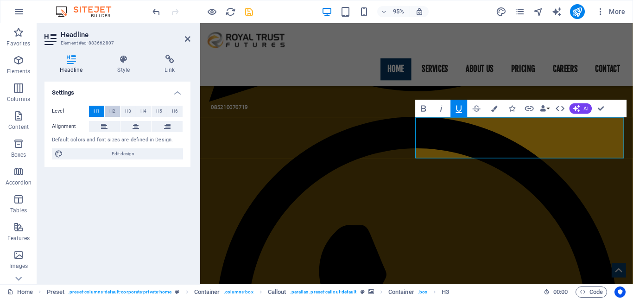
click at [110, 111] on span "H2" at bounding box center [112, 111] width 6 height 11
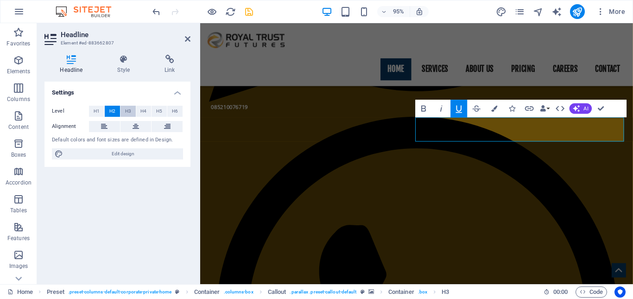
click at [122, 111] on button "H3" at bounding box center [127, 111] width 15 height 11
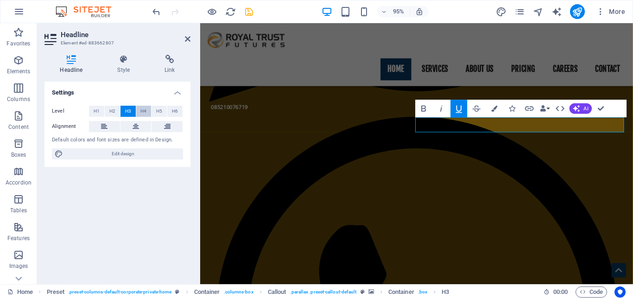
click at [139, 111] on button "H4" at bounding box center [143, 111] width 15 height 11
click at [125, 111] on span "H3" at bounding box center [128, 111] width 6 height 11
click at [190, 38] on icon at bounding box center [188, 38] width 6 height 7
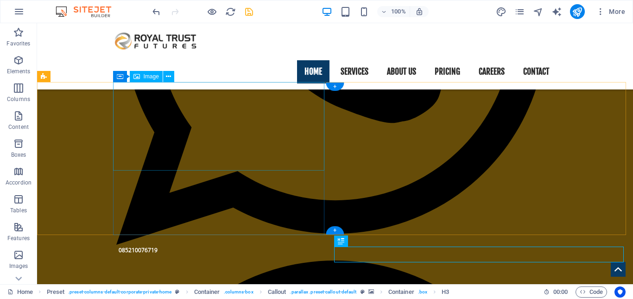
scroll to position [784, 0]
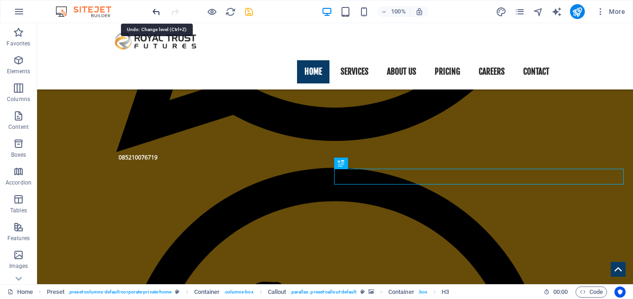
click at [157, 12] on icon "undo" at bounding box center [156, 11] width 11 height 11
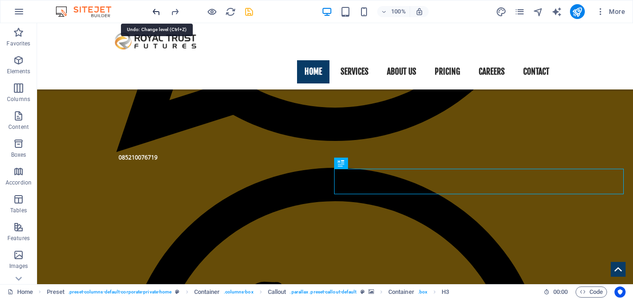
click at [157, 12] on icon "undo" at bounding box center [156, 11] width 11 height 11
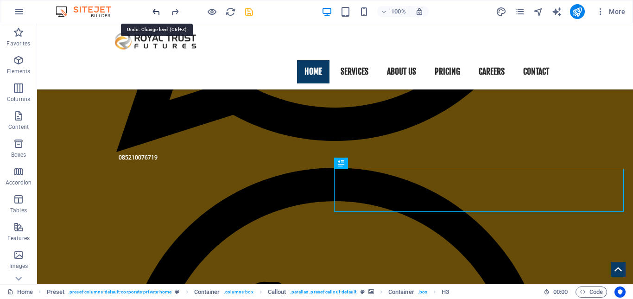
click at [157, 12] on icon "undo" at bounding box center [156, 11] width 11 height 11
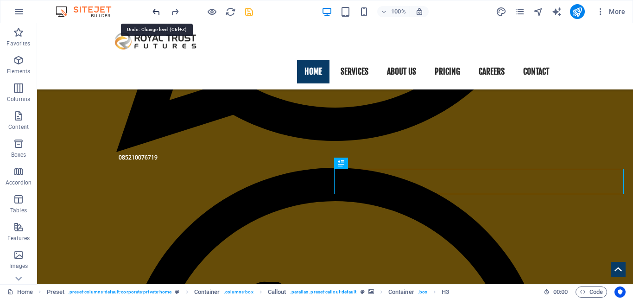
click at [157, 12] on icon "undo" at bounding box center [156, 11] width 11 height 11
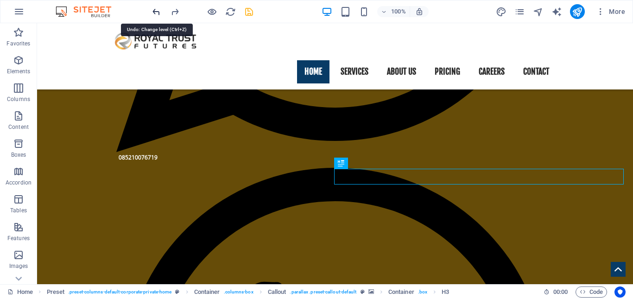
click at [157, 12] on icon "undo" at bounding box center [156, 11] width 11 height 11
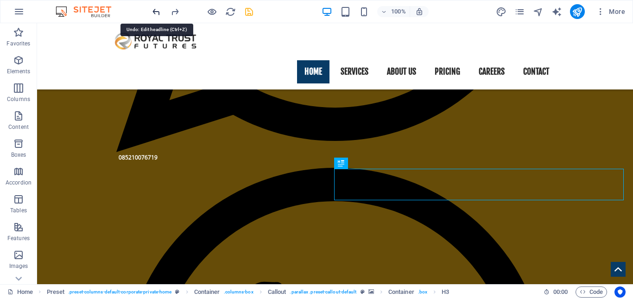
click at [157, 12] on icon "undo" at bounding box center [156, 11] width 11 height 11
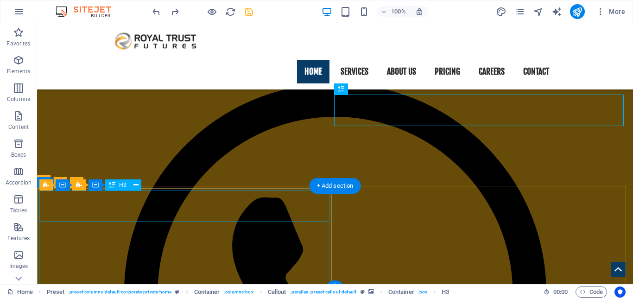
scroll to position [831, 0]
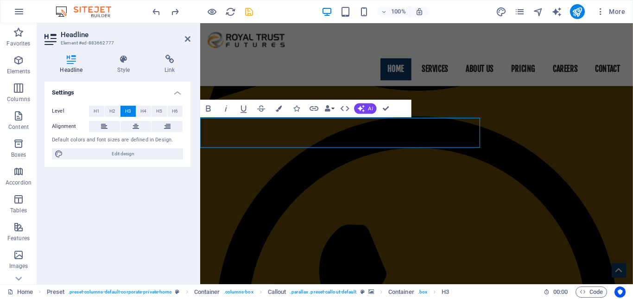
scroll to position [830, 0]
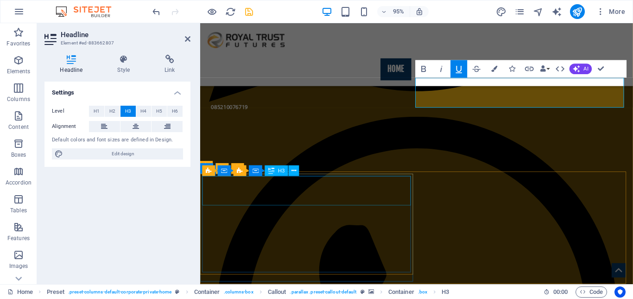
scroll to position [923, 0]
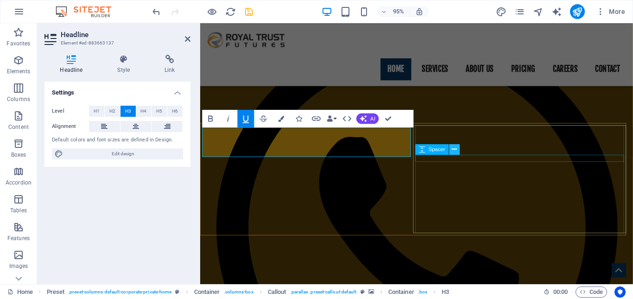
click at [458, 152] on button at bounding box center [454, 150] width 11 height 11
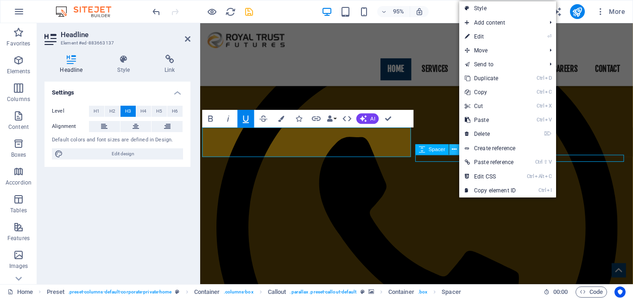
click at [458, 152] on button at bounding box center [454, 150] width 11 height 11
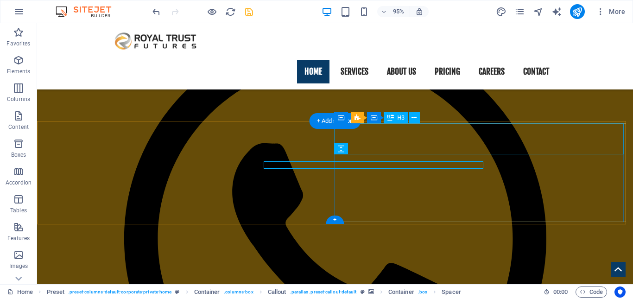
scroll to position [923, 0]
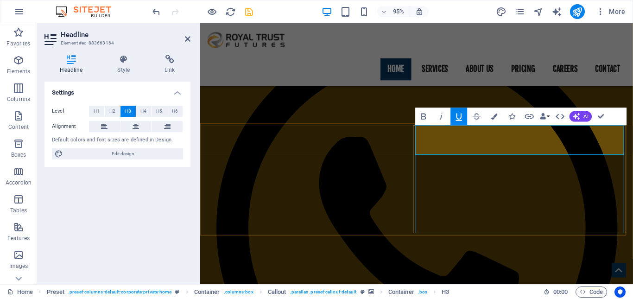
click at [183, 40] on header "Headline Element #ed-883663164" at bounding box center [117, 35] width 146 height 24
click at [188, 39] on icon at bounding box center [188, 38] width 6 height 7
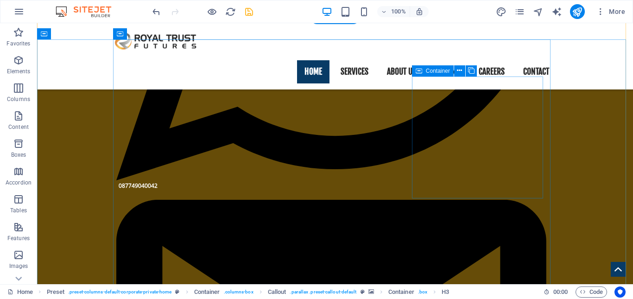
scroll to position [1294, 0]
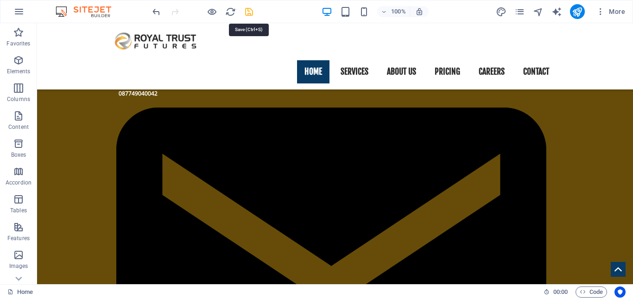
click at [247, 13] on icon "save" at bounding box center [249, 11] width 11 height 11
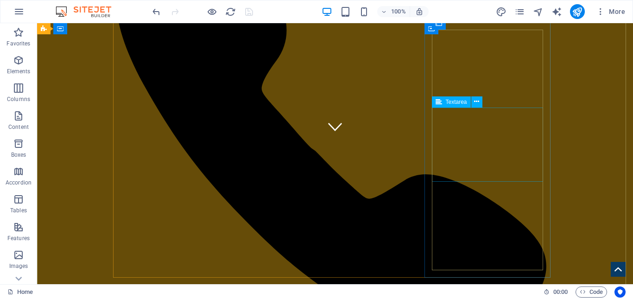
scroll to position [0, 0]
